Goal: Transaction & Acquisition: Obtain resource

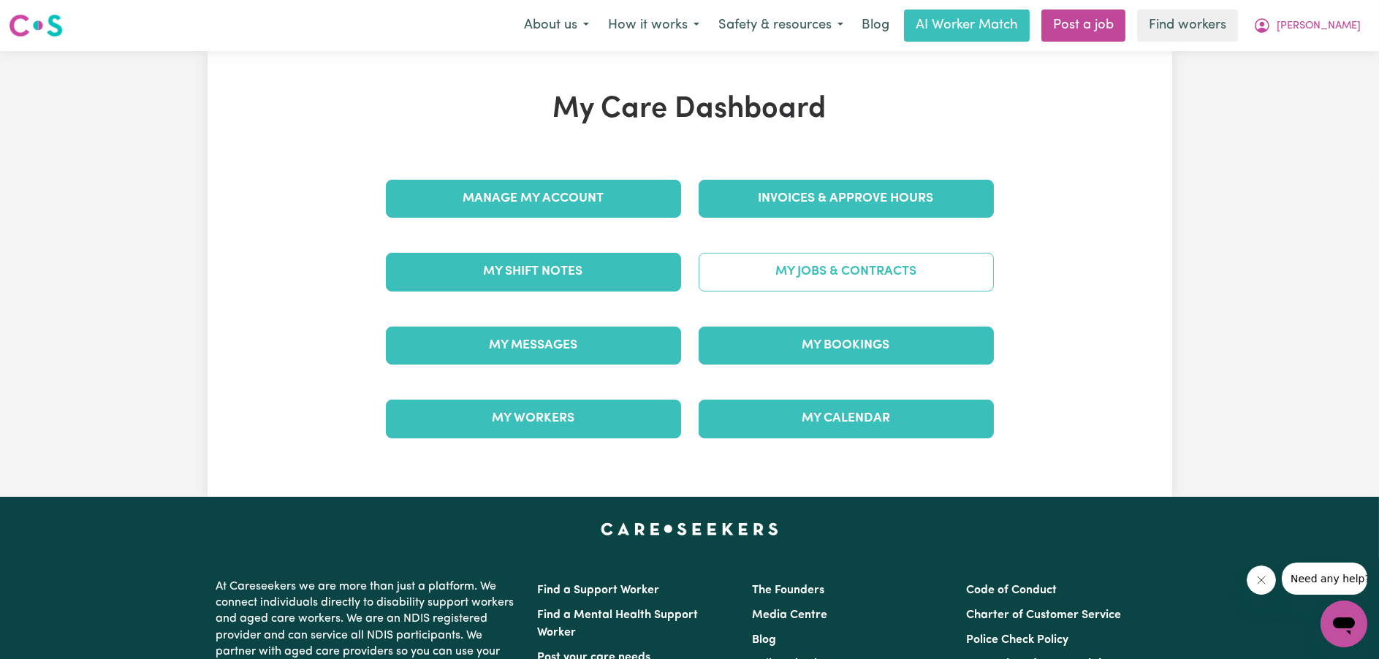
click at [806, 277] on link "My Jobs & Contracts" at bounding box center [846, 272] width 295 height 38
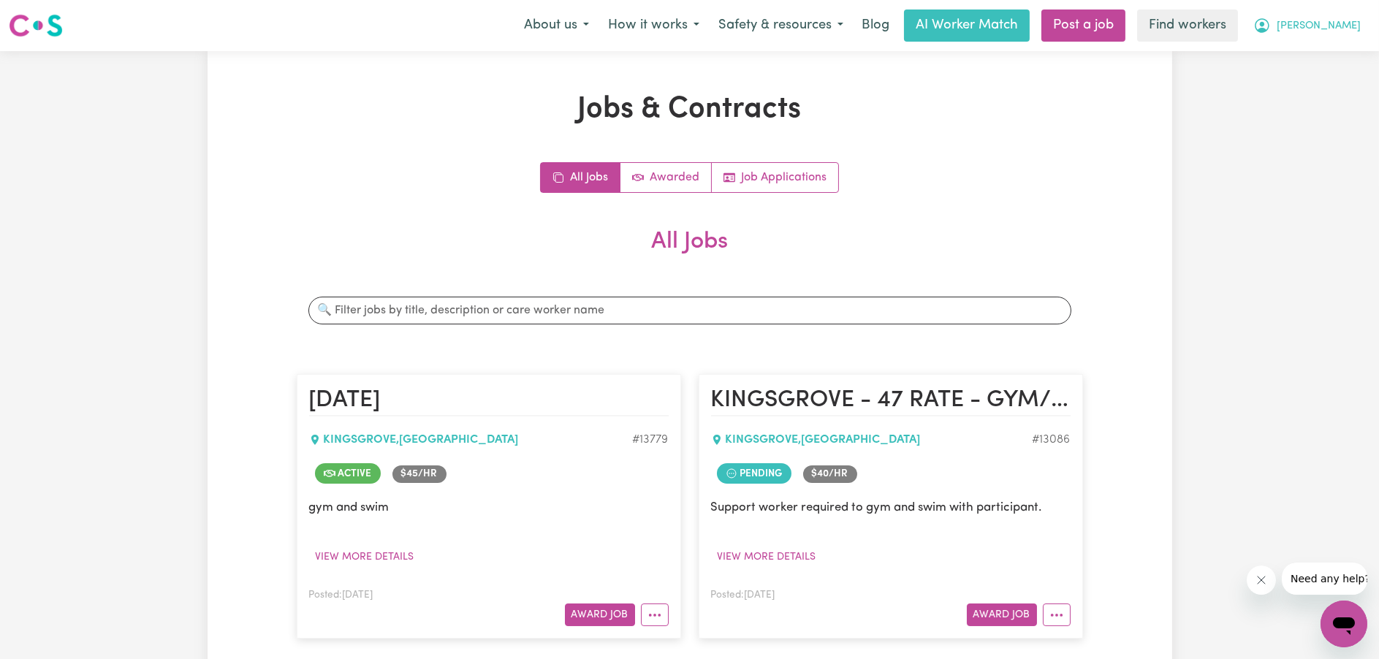
click at [1336, 22] on span "[PERSON_NAME]" at bounding box center [1319, 26] width 84 height 16
click at [1323, 42] on div "About us How it works Safety & resources Blog AI Worker Match Post a job Find w…" at bounding box center [943, 26] width 856 height 32
click at [1322, 46] on nav "Menu About us How it works Safety & resources Blog AI Worker Match Post a job F…" at bounding box center [689, 25] width 1379 height 51
click at [1322, 26] on span "[PERSON_NAME]" at bounding box center [1319, 26] width 84 height 16
click at [1320, 43] on link "My Dashboard" at bounding box center [1311, 57] width 115 height 28
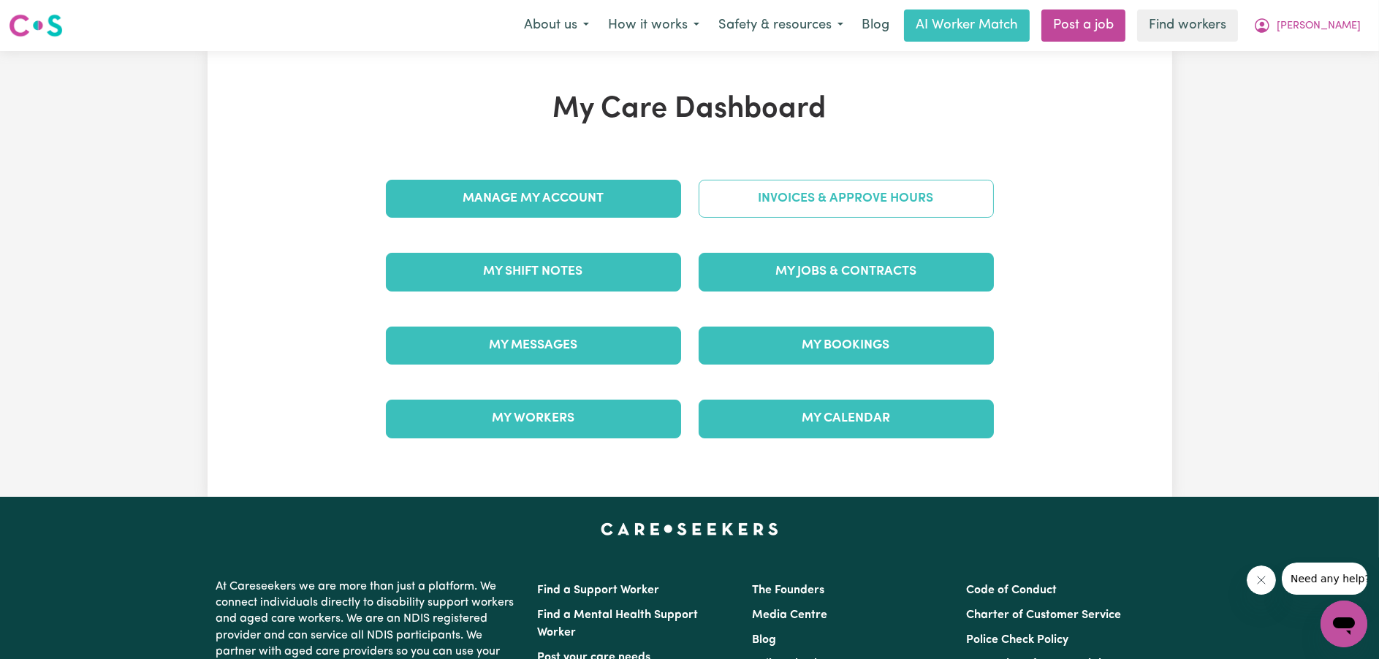
click at [939, 197] on link "Invoices & Approve Hours" at bounding box center [846, 199] width 295 height 38
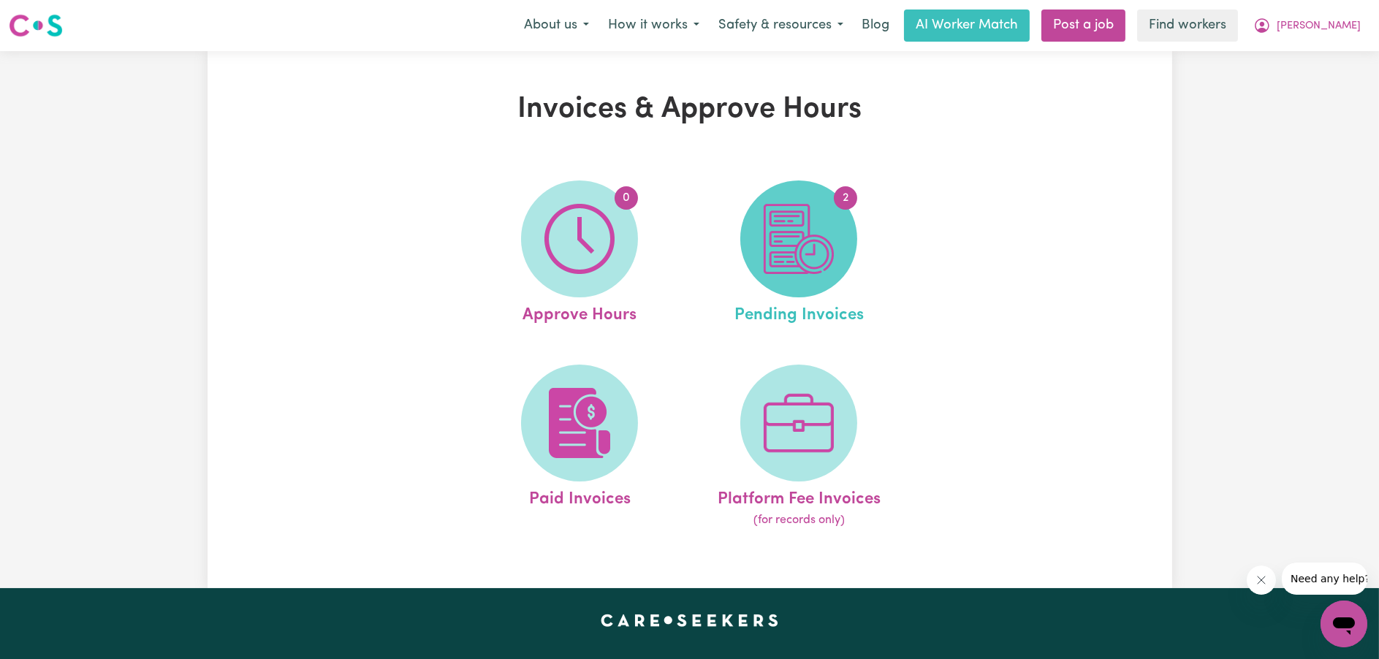
click at [760, 263] on span "2" at bounding box center [798, 239] width 117 height 117
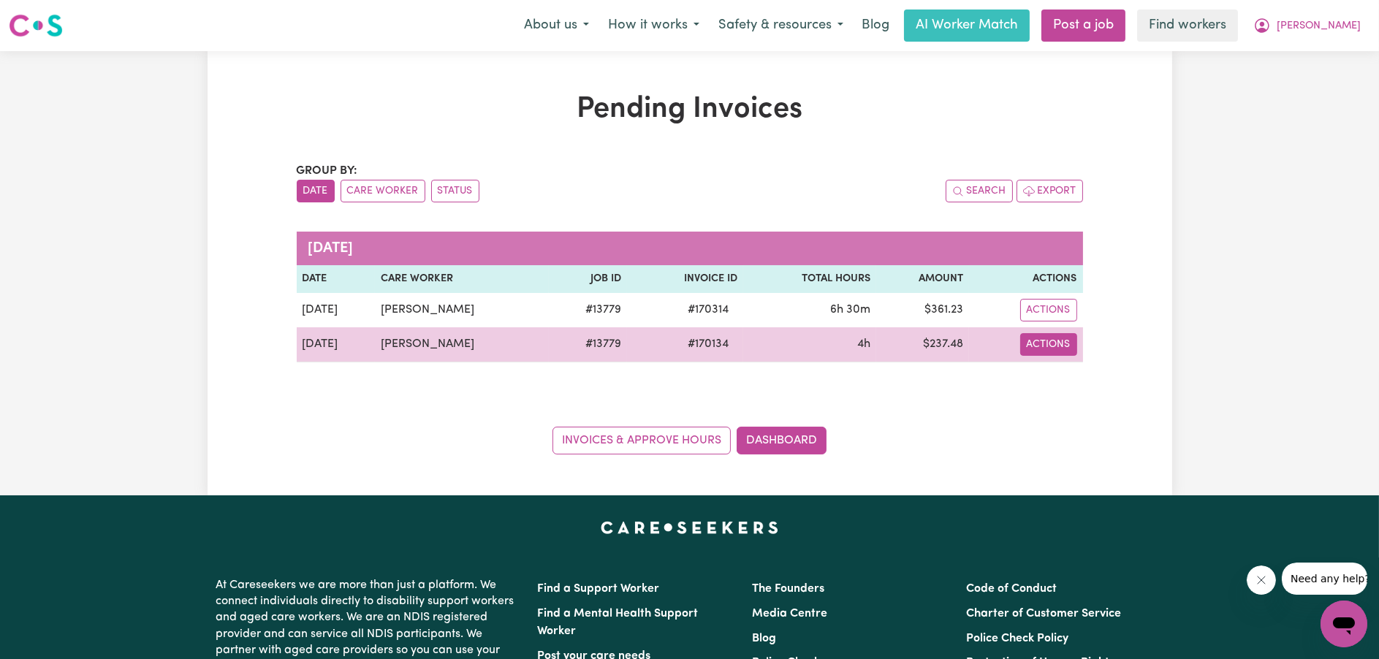
click at [1038, 322] on button "Actions" at bounding box center [1048, 310] width 57 height 23
click at [1053, 370] on link "Download Invoice" at bounding box center [1079, 377] width 134 height 29
drag, startPoint x: 444, startPoint y: 346, endPoint x: 364, endPoint y: 339, distance: 80.7
click at [375, 339] on td "[PERSON_NAME]" at bounding box center [462, 344] width 174 height 35
